Goal: Information Seeking & Learning: Learn about a topic

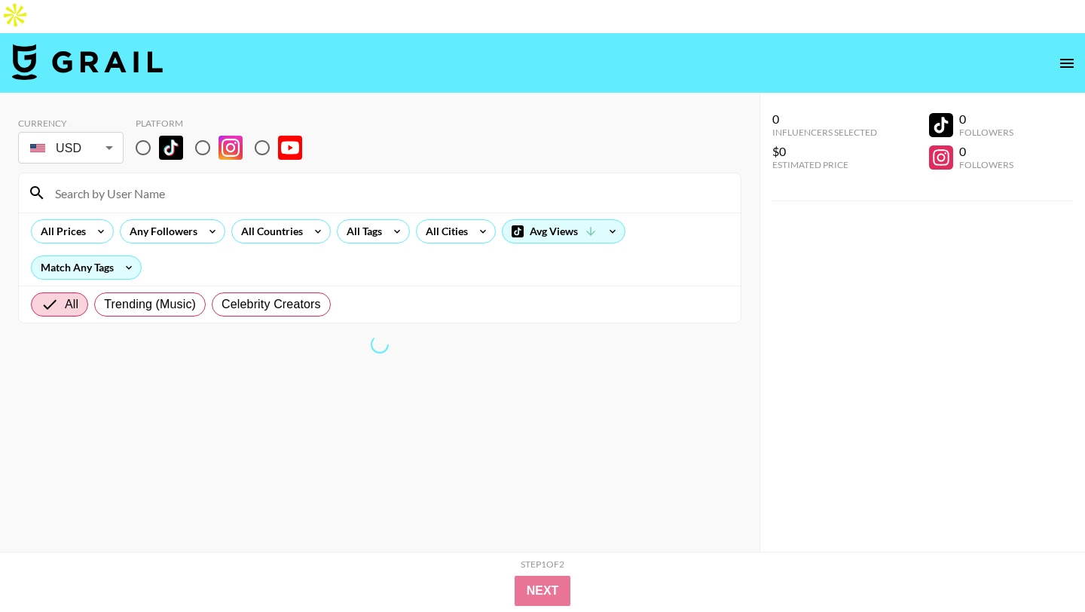
click at [206, 132] on input "radio" at bounding box center [203, 148] width 32 height 32
radio input "true"
click at [145, 132] on input "radio" at bounding box center [143, 148] width 32 height 32
radio input "true"
click at [205, 132] on input "radio" at bounding box center [203, 148] width 32 height 32
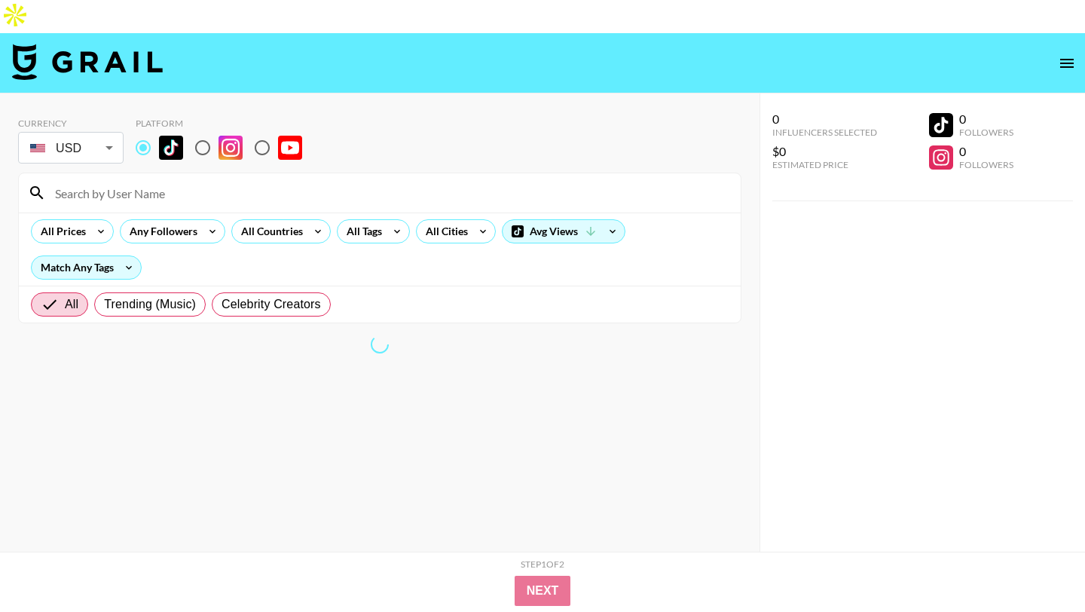
radio input "true"
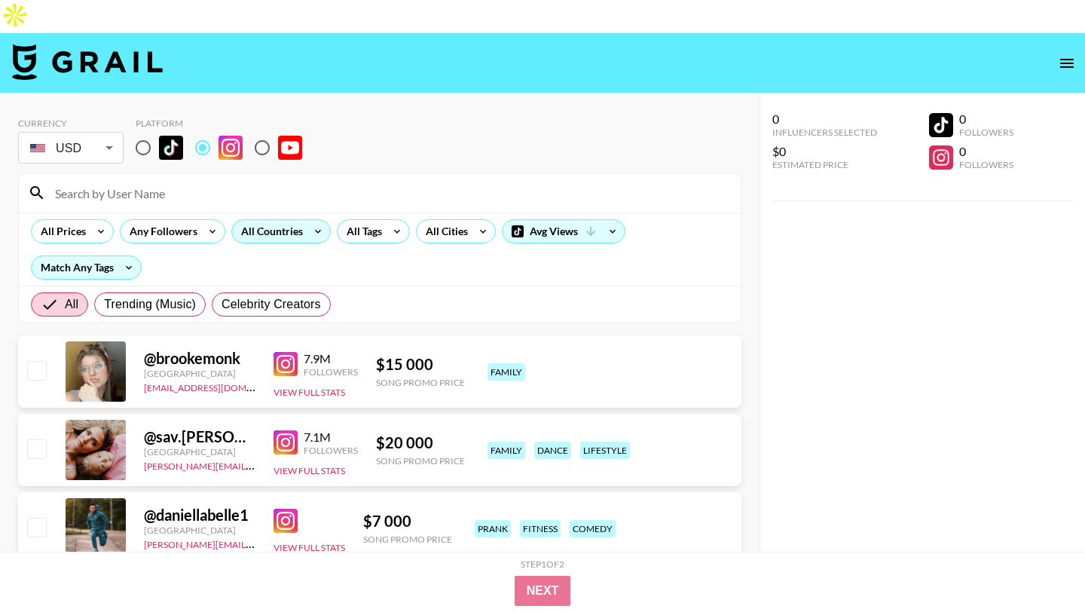
click at [290, 220] on div "All Countries" at bounding box center [269, 231] width 74 height 23
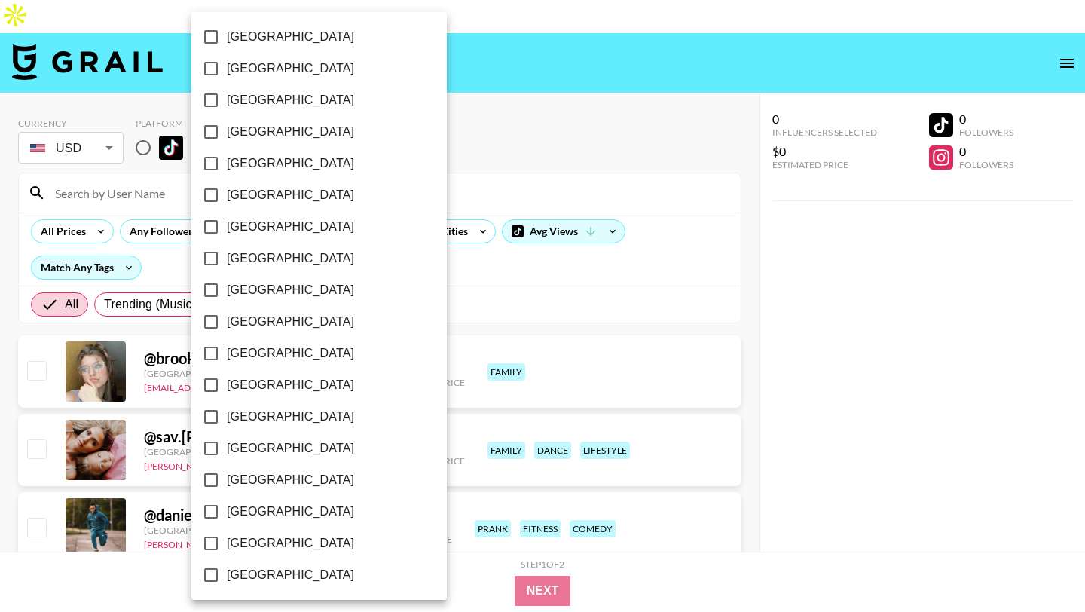
scroll to position [1145, 0]
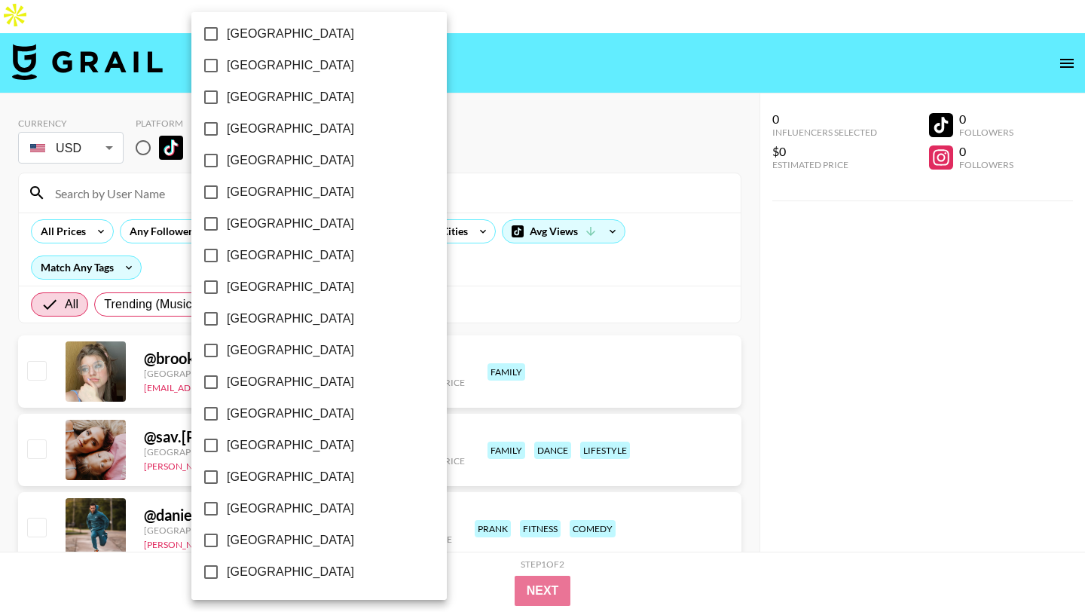
click at [269, 511] on span "[GEOGRAPHIC_DATA]" at bounding box center [290, 509] width 127 height 18
click at [227, 511] on input "[GEOGRAPHIC_DATA]" at bounding box center [211, 509] width 32 height 32
checkbox input "true"
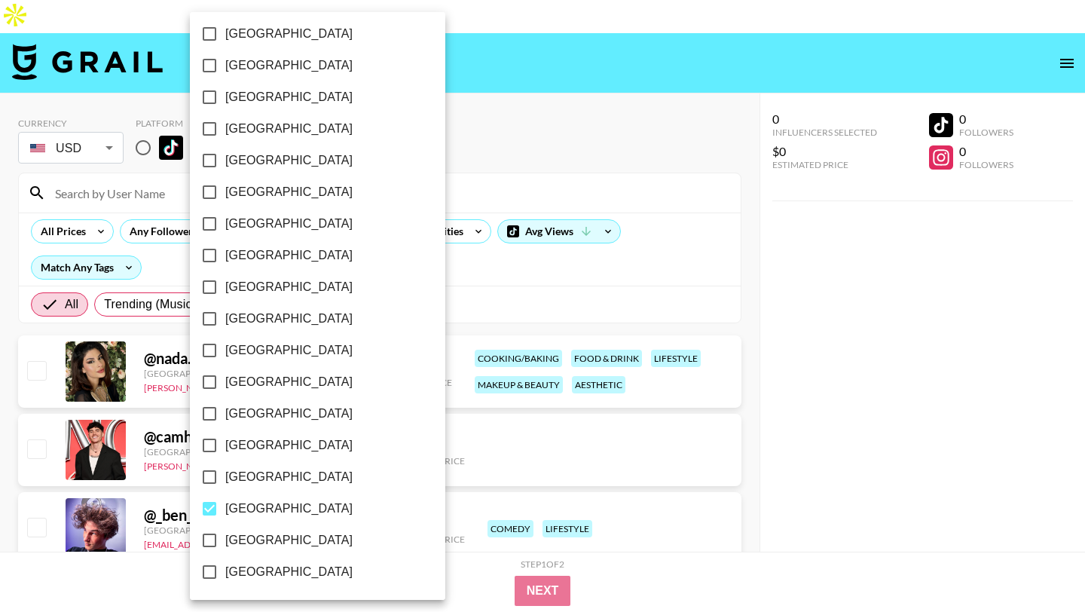
click at [519, 89] on div at bounding box center [542, 306] width 1085 height 612
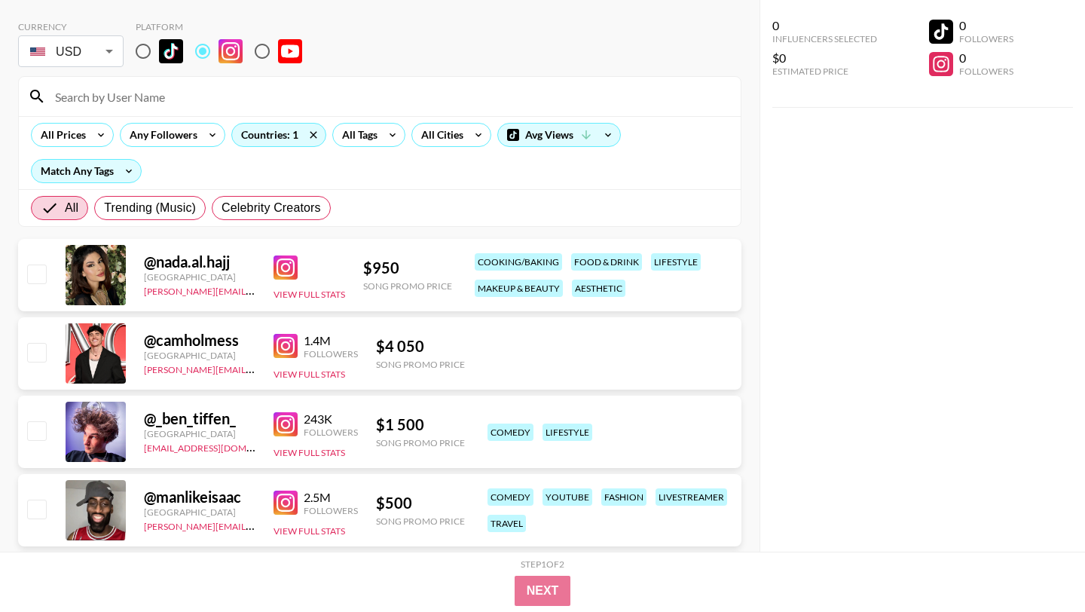
scroll to position [70, 0]
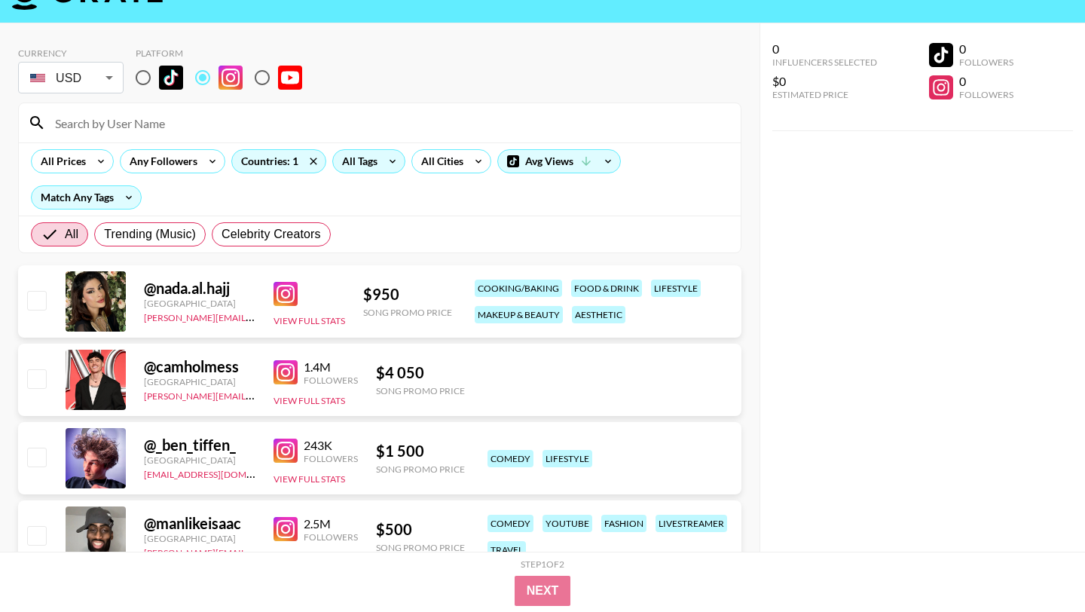
click at [381, 150] on icon at bounding box center [392, 161] width 24 height 23
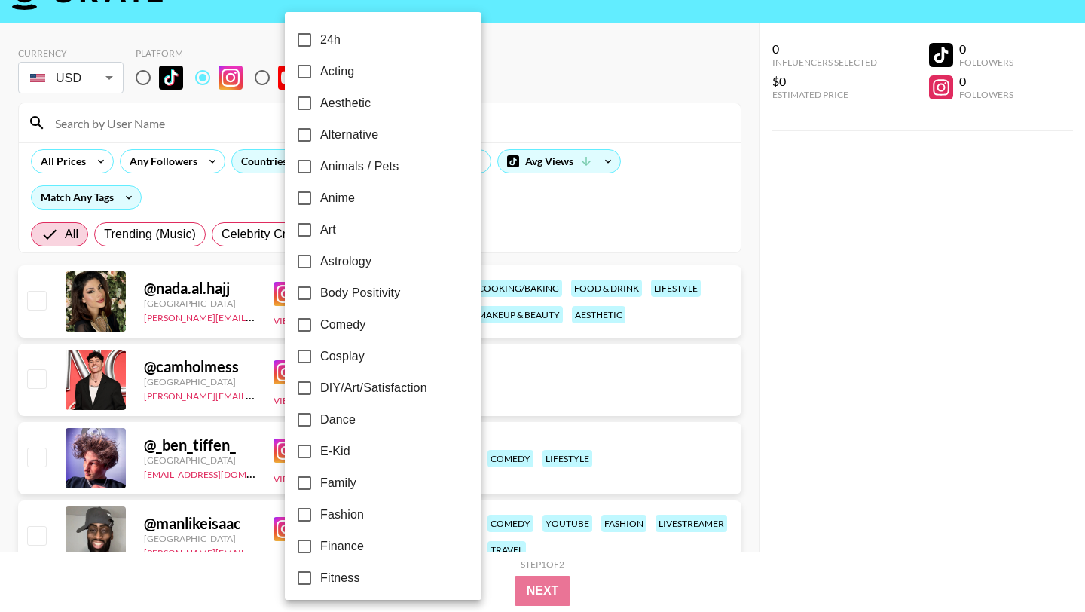
scroll to position [28, 0]
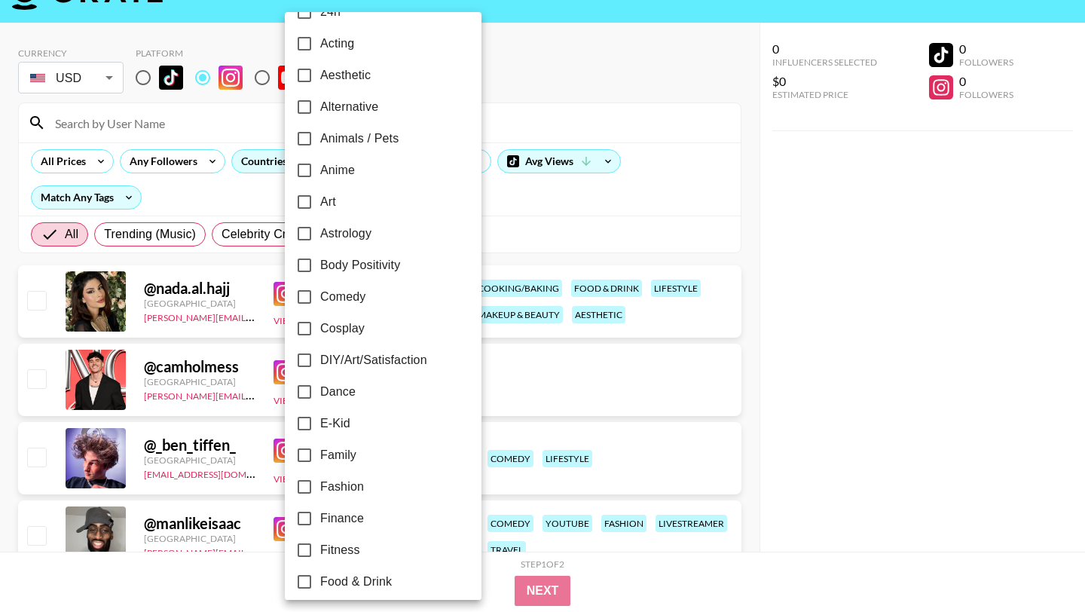
click at [310, 393] on input "Dance" at bounding box center [305, 392] width 32 height 32
checkbox input "true"
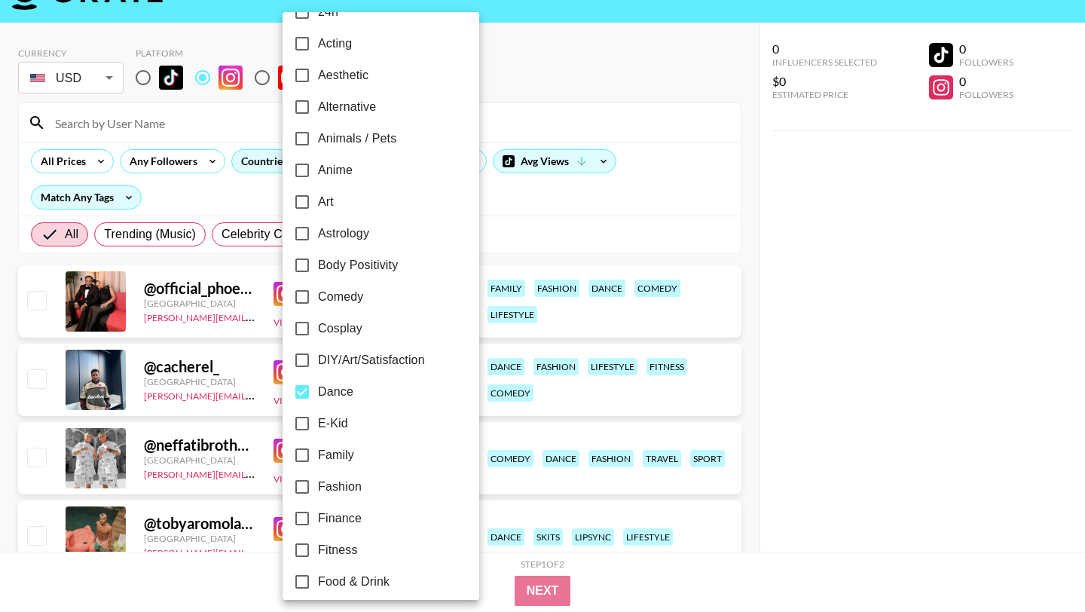
click at [622, 97] on div at bounding box center [542, 306] width 1085 height 612
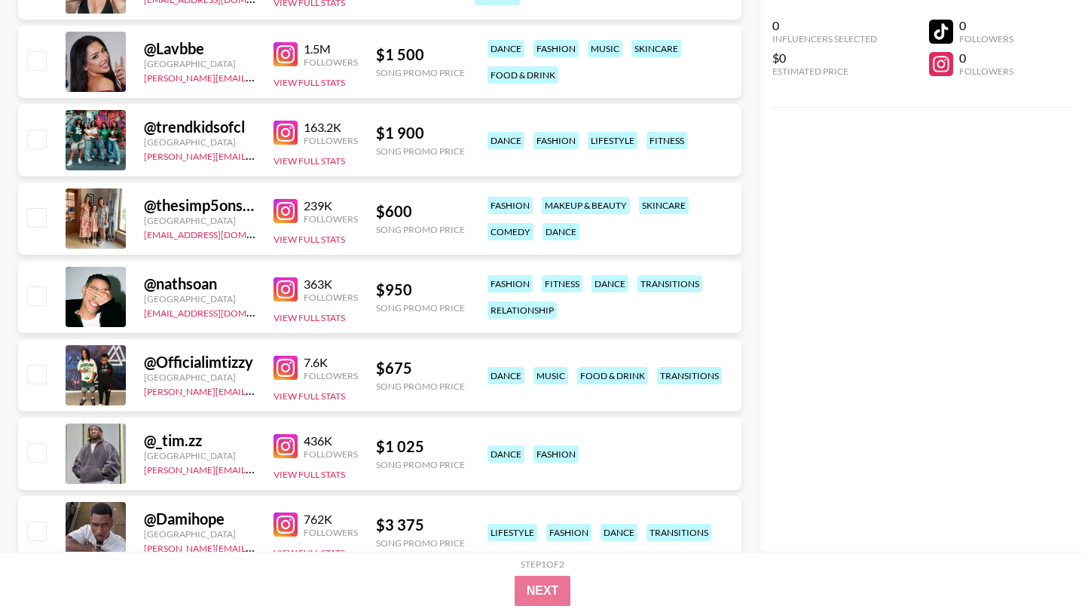
scroll to position [1746, 0]
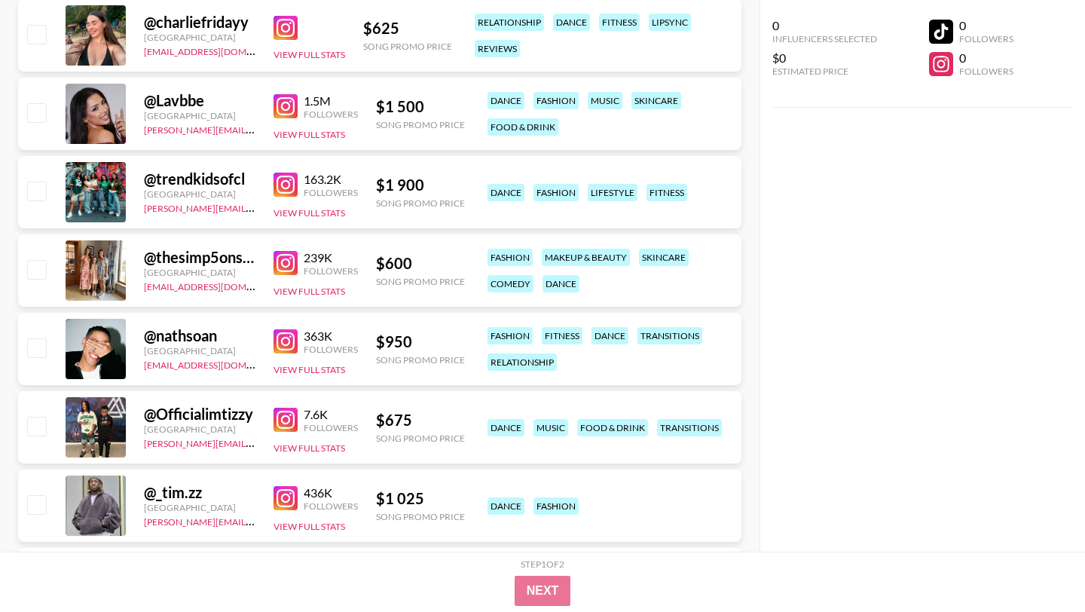
click at [280, 94] on img at bounding box center [285, 106] width 24 height 24
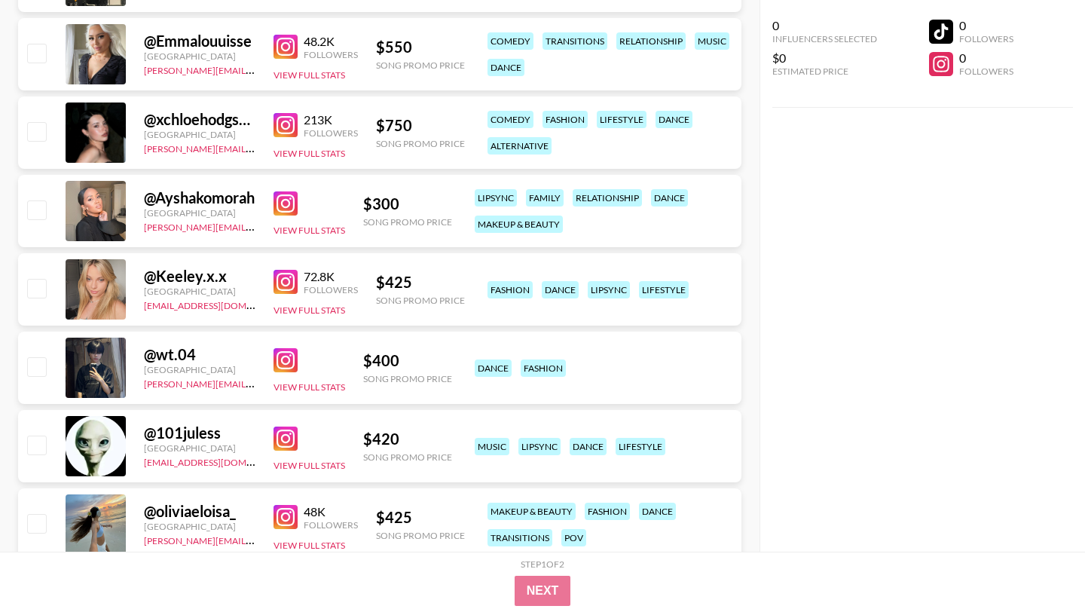
scroll to position [2828, 0]
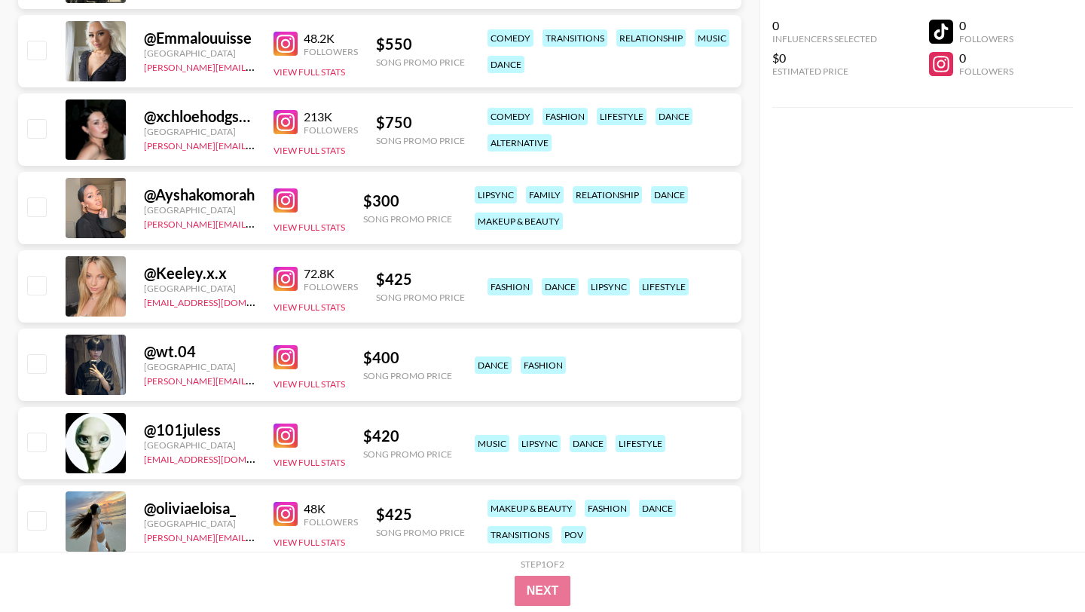
click at [283, 345] on img at bounding box center [285, 357] width 24 height 24
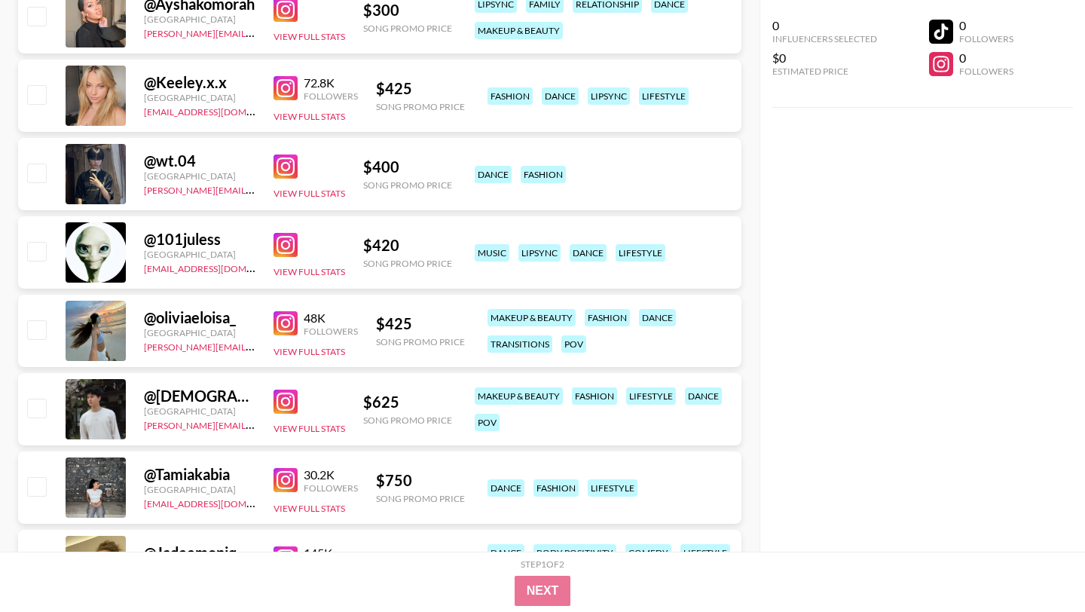
scroll to position [3021, 0]
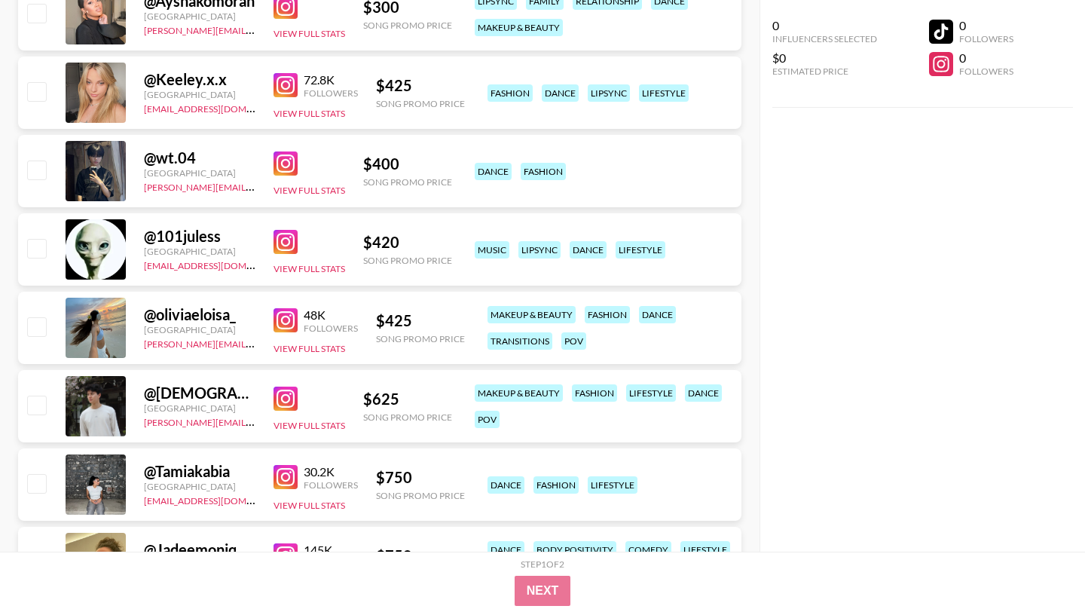
click at [272, 292] on div "@ oliviaeloisa_ [GEOGRAPHIC_DATA] [PERSON_NAME][EMAIL_ADDRESS][DOMAIN_NAME] 48K…" at bounding box center [379, 328] width 723 height 72
click at [286, 308] on img at bounding box center [285, 320] width 24 height 24
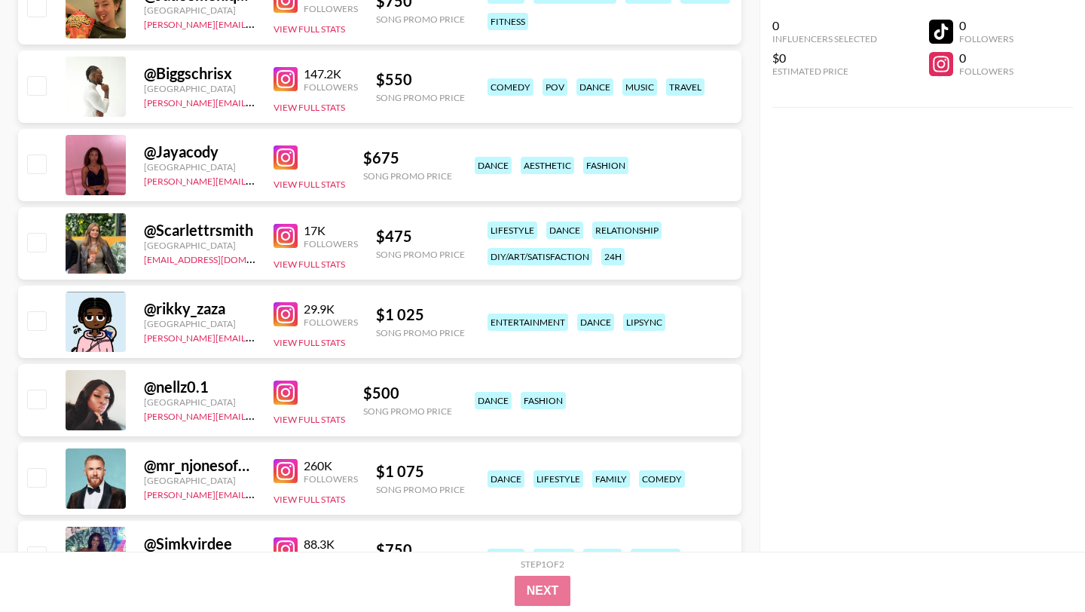
scroll to position [3578, 0]
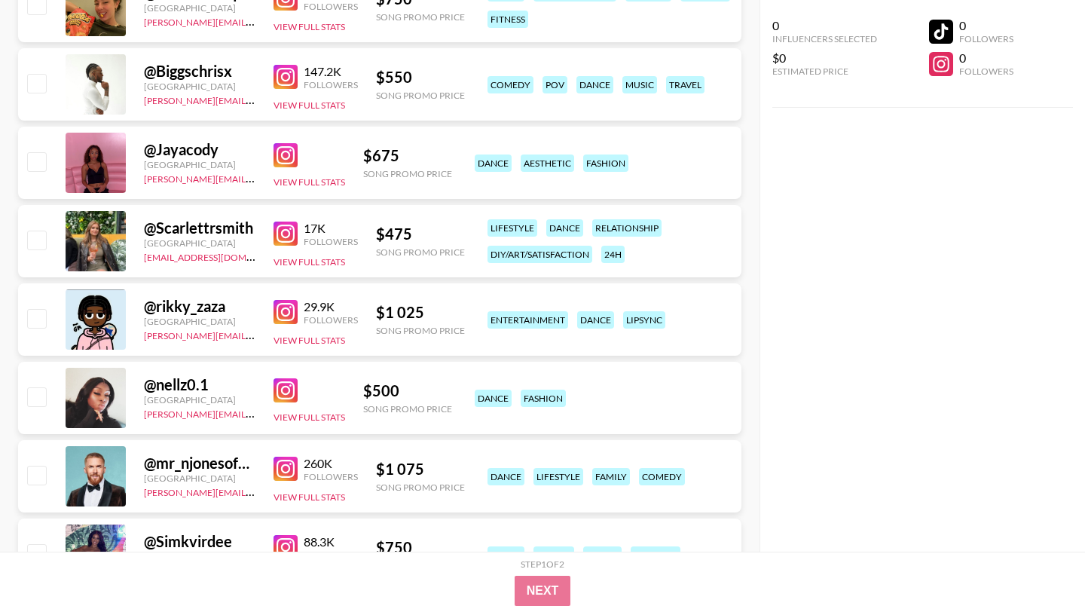
click at [289, 222] on img at bounding box center [285, 234] width 24 height 24
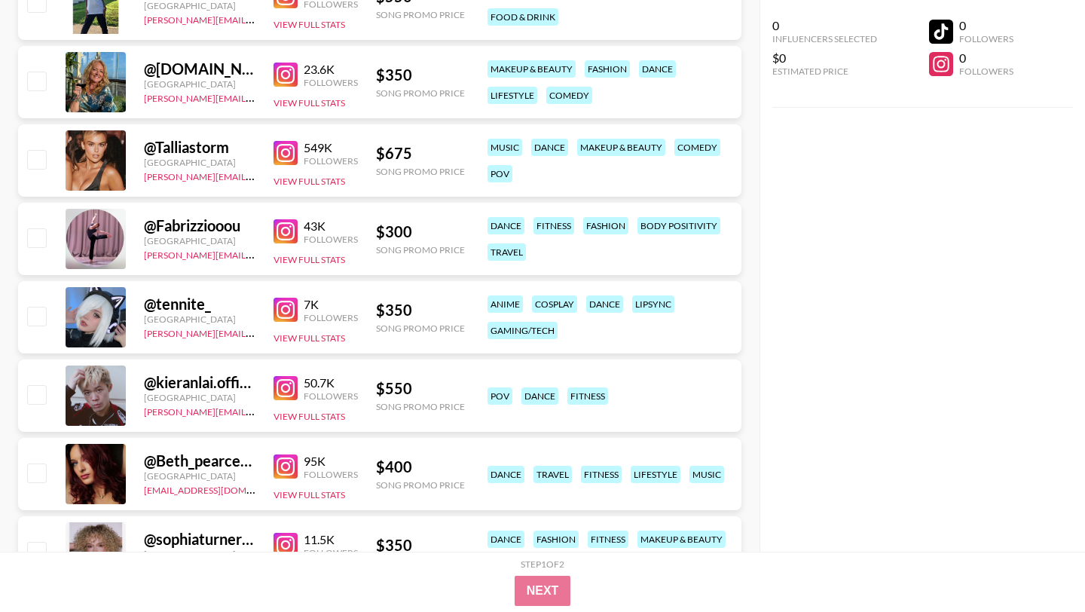
scroll to position [4690, 0]
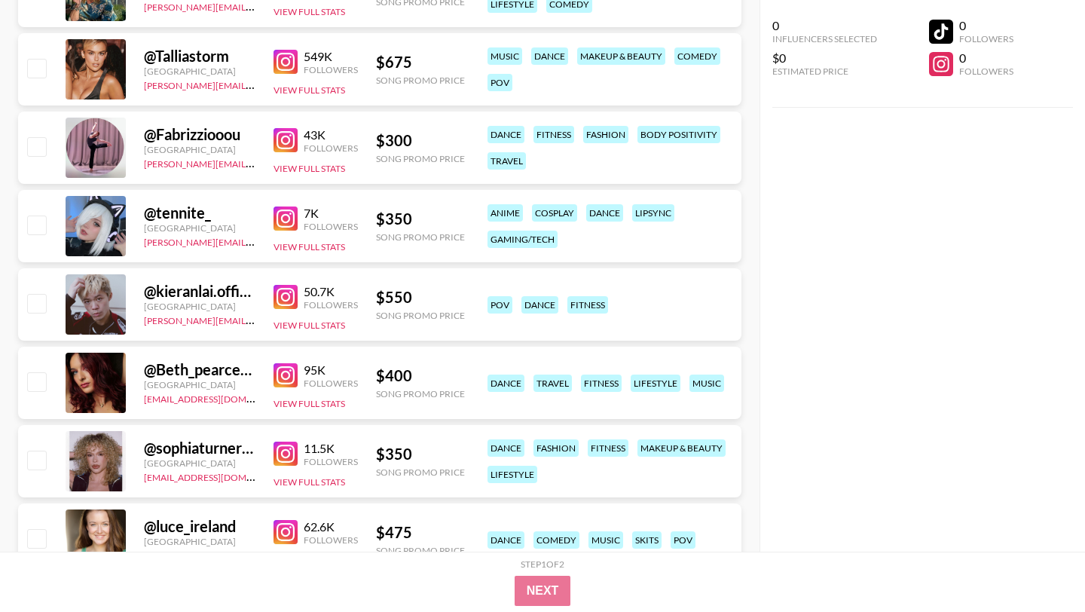
click at [279, 442] on img at bounding box center [285, 454] width 24 height 24
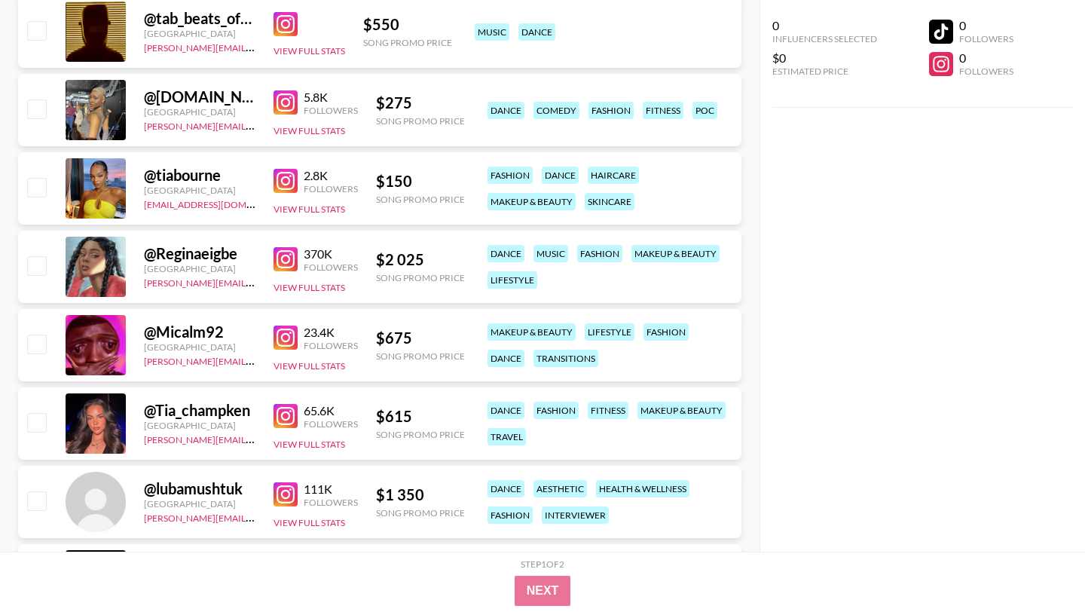
scroll to position [5664, 0]
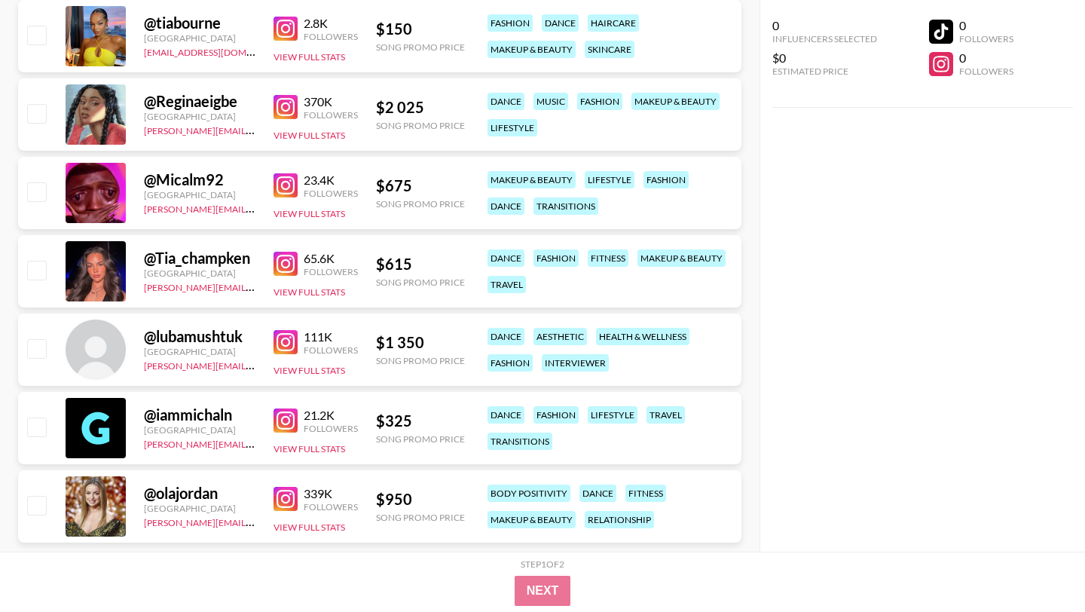
click at [284, 252] on img at bounding box center [285, 264] width 24 height 24
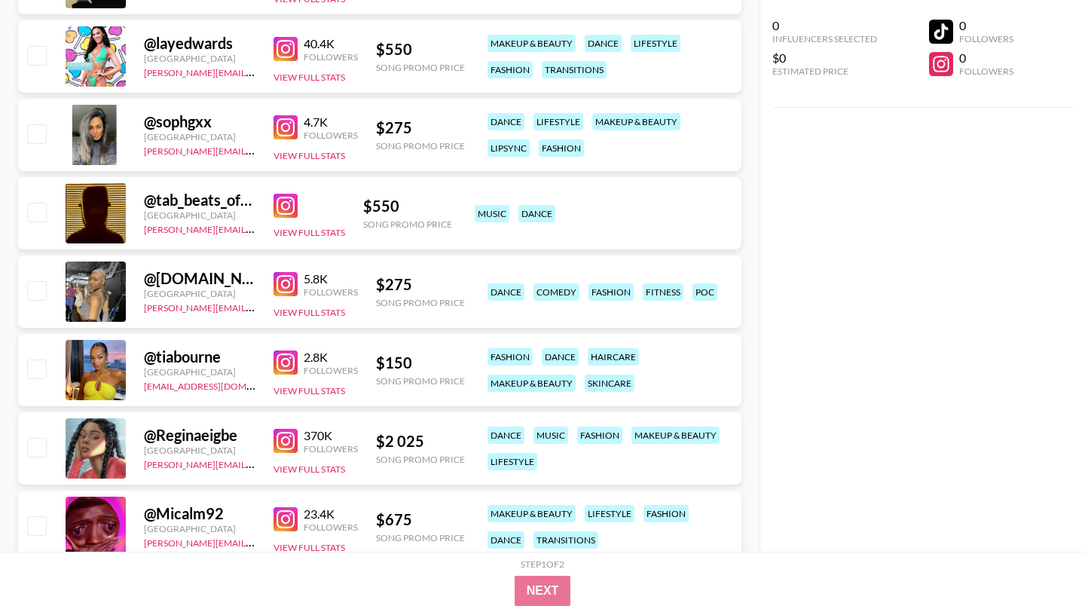
scroll to position [5025, 0]
